Goal: Navigation & Orientation: Find specific page/section

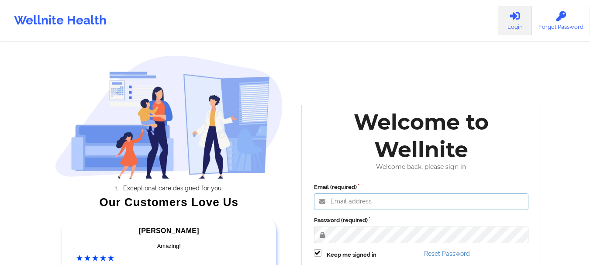
type input "[EMAIL_ADDRESS][DOMAIN_NAME]"
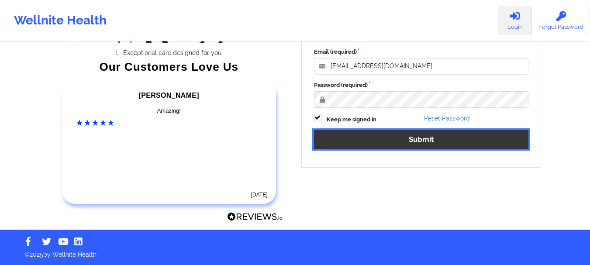
click at [421, 137] on button "Submit" at bounding box center [421, 139] width 215 height 19
